Goal: Task Accomplishment & Management: Manage account settings

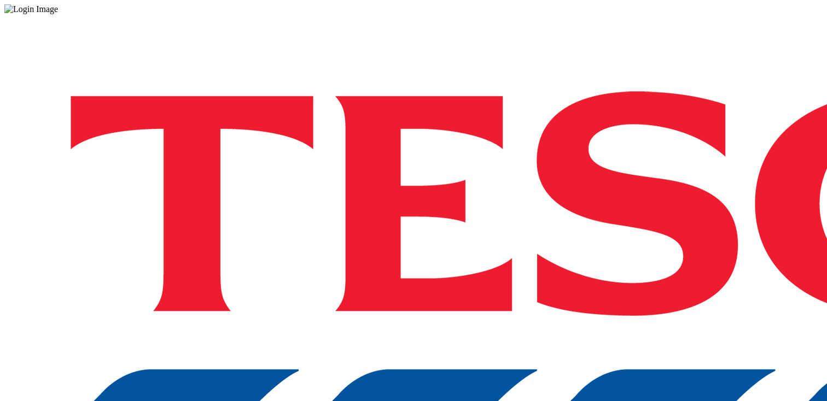
click at [555, 221] on div "Log in to the Spectra’s dashboard using [PERSON_NAME]’s credentials. If you don…" at bounding box center [413, 285] width 818 height 543
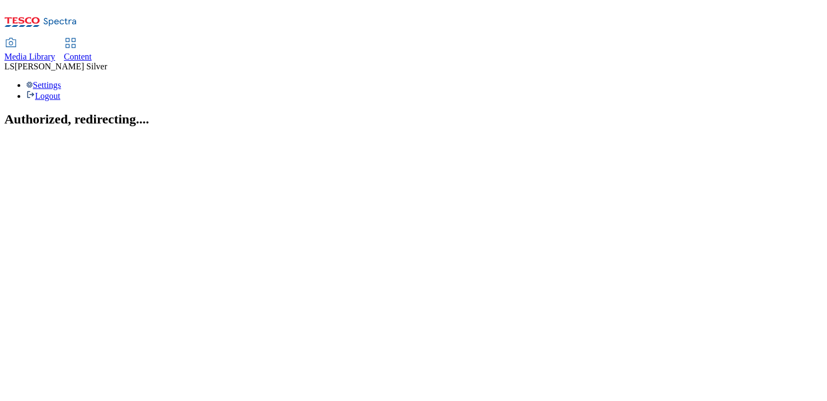
click at [778, 62] on div "LS Luke Silver" at bounding box center [413, 67] width 818 height 10
click at [55, 39] on link "Media Library" at bounding box center [29, 50] width 51 height 23
select select "flare-ghs"
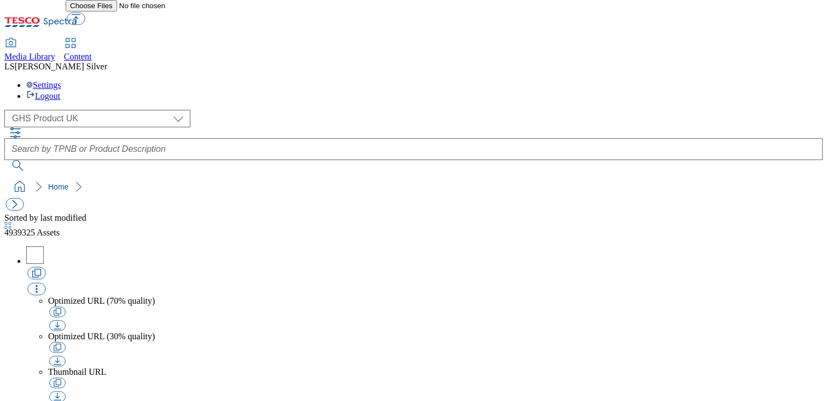
click at [181, 110] on div "( optional ) GHS Marketing UK GHS Product UK GHS Product UK Home" at bounding box center [413, 153] width 818 height 87
click at [762, 4] on div "Media Library Content LS Luke Silver Settings Logout" at bounding box center [413, 52] width 818 height 97
click at [762, 62] on div "LS Luke Silver" at bounding box center [413, 67] width 818 height 10
click at [759, 62] on div "LS Luke Silver" at bounding box center [413, 67] width 818 height 10
click at [776, 80] on div "Settings Logout" at bounding box center [413, 90] width 818 height 21
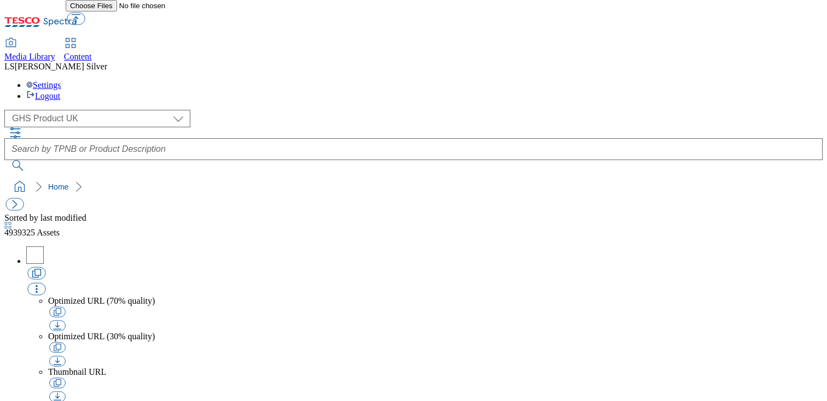
click at [778, 80] on div "Settings Logout" at bounding box center [413, 90] width 818 height 21
click at [777, 80] on div "Settings Logout" at bounding box center [413, 90] width 818 height 21
click at [724, 81] on ul "Settings Logout" at bounding box center [413, 90] width 818 height 21
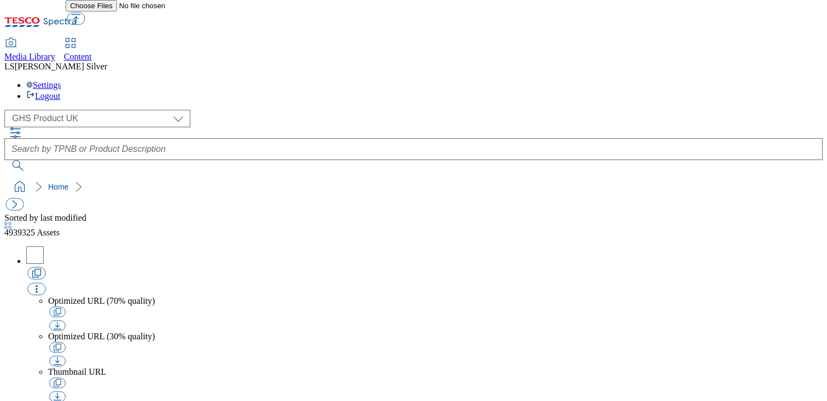
click at [769, 62] on div "LS Luke Silver" at bounding box center [413, 67] width 818 height 10
click at [107, 62] on span "Luke Silver" at bounding box center [61, 66] width 92 height 9
click at [802, 80] on div "Settings Logout" at bounding box center [413, 90] width 818 height 21
click at [60, 91] on link "Logout" at bounding box center [43, 95] width 34 height 9
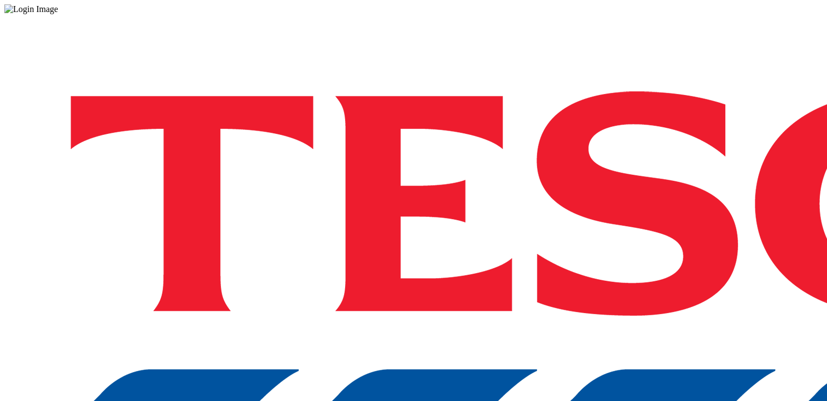
click at [648, 224] on div "Log in to the Spectra’s dashboard using [PERSON_NAME]’s credentials. If you don…" at bounding box center [413, 285] width 818 height 543
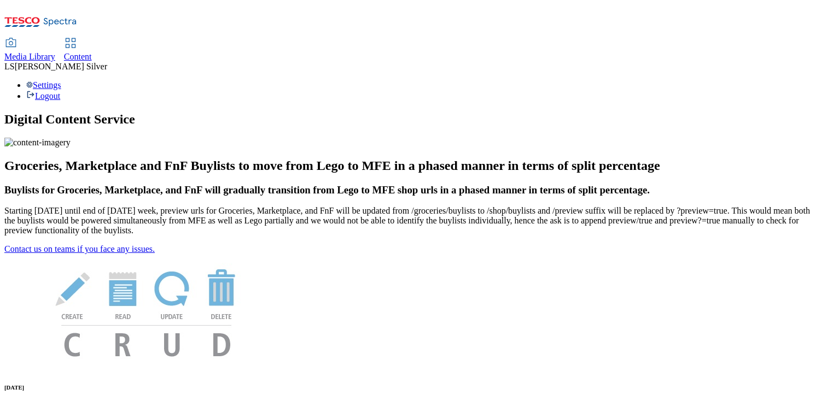
click at [107, 62] on span "Luke Silver" at bounding box center [61, 66] width 92 height 9
